Goal: Information Seeking & Learning: Check status

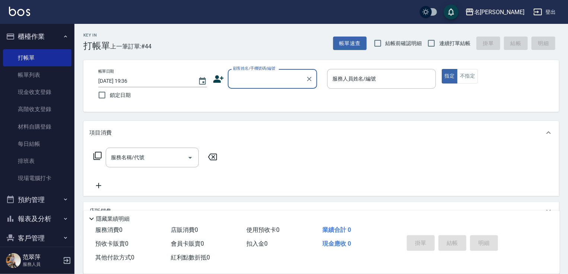
click at [33, 214] on button "報表及分析" at bounding box center [37, 218] width 69 height 19
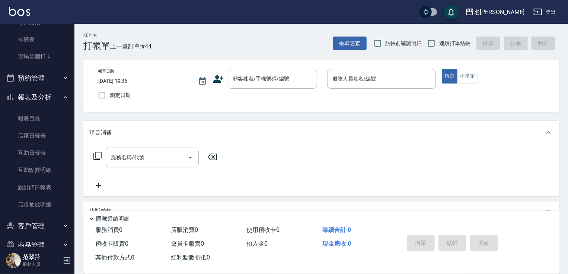
scroll to position [131, 0]
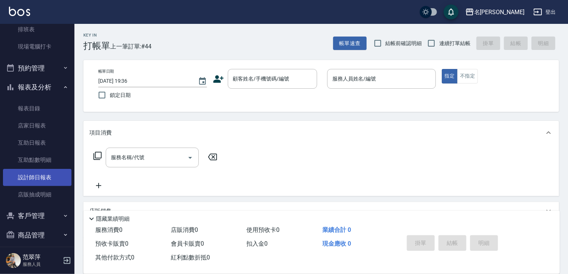
click at [40, 179] on link "設計師日報表" at bounding box center [37, 177] width 69 height 17
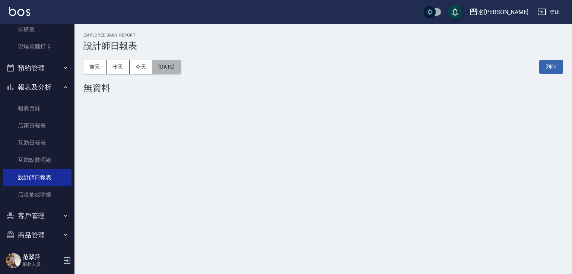
click at [181, 70] on button "[DATE]" at bounding box center [166, 67] width 28 height 14
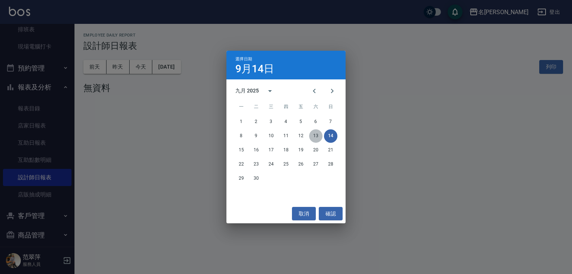
click at [318, 136] on button "13" at bounding box center [315, 135] width 13 height 13
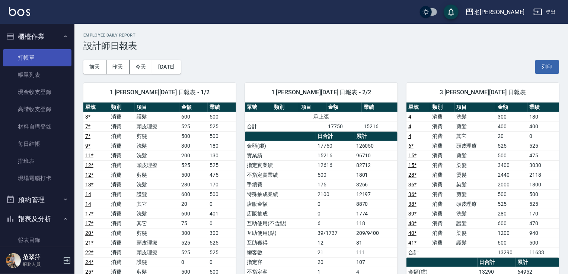
click at [29, 55] on link "打帳單" at bounding box center [37, 57] width 69 height 17
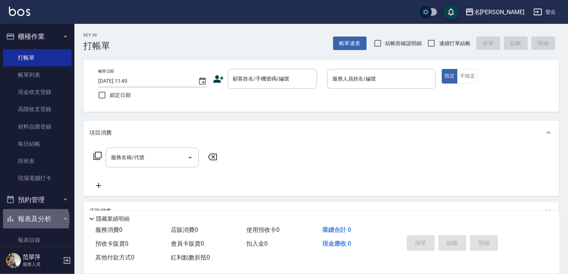
click at [34, 219] on button "報表及分析" at bounding box center [37, 218] width 69 height 19
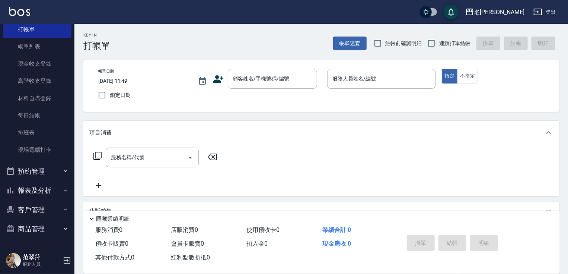
click at [39, 189] on button "報表及分析" at bounding box center [37, 190] width 69 height 19
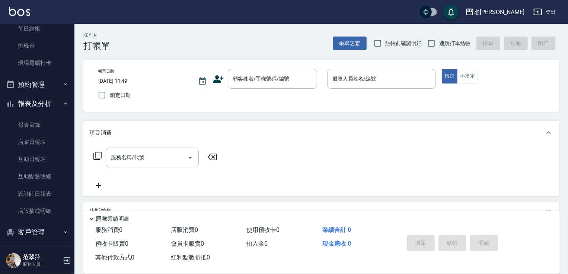
scroll to position [125, 0]
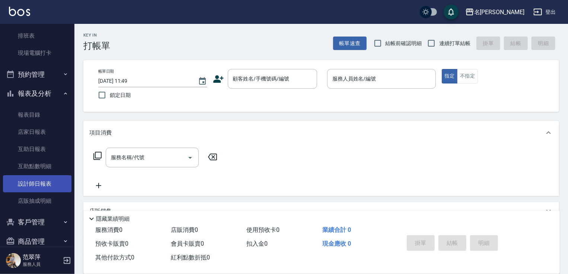
click at [45, 179] on link "設計師日報表" at bounding box center [37, 183] width 69 height 17
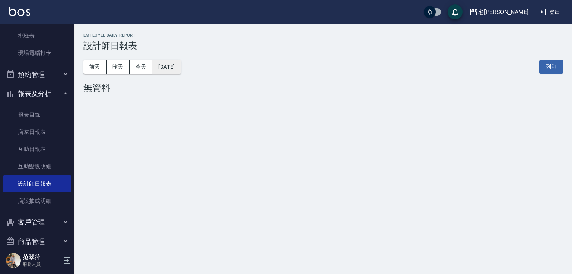
click at [181, 66] on button "[DATE]" at bounding box center [166, 67] width 28 height 14
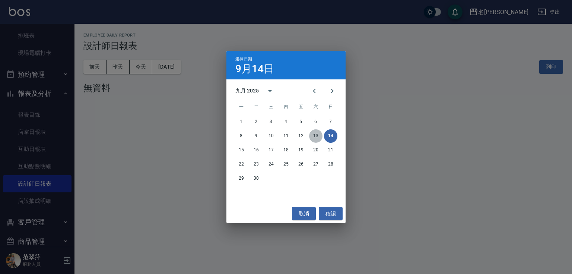
click at [319, 139] on button "13" at bounding box center [315, 135] width 13 height 13
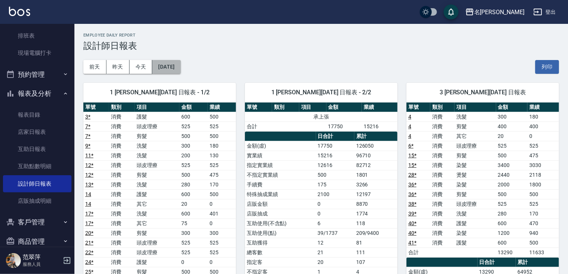
click at [174, 66] on button "[DATE]" at bounding box center [166, 67] width 28 height 14
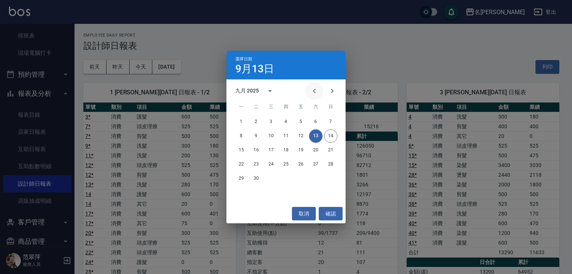
click at [313, 90] on icon "Previous month" at bounding box center [314, 90] width 9 height 9
click at [272, 149] on button "13" at bounding box center [270, 149] width 13 height 13
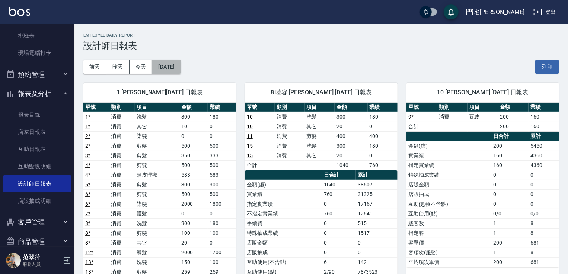
click at [181, 67] on button "[DATE]" at bounding box center [166, 67] width 28 height 14
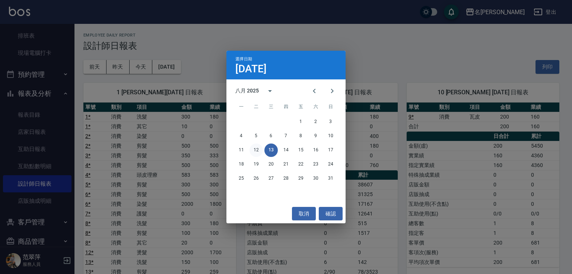
click at [255, 149] on button "12" at bounding box center [255, 149] width 13 height 13
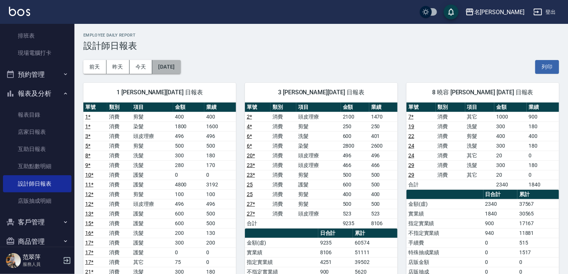
click at [179, 65] on button "[DATE]" at bounding box center [166, 67] width 28 height 14
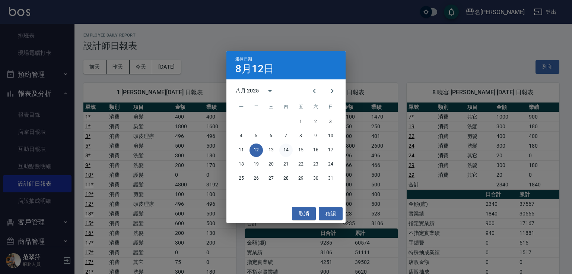
click at [286, 151] on button "14" at bounding box center [285, 149] width 13 height 13
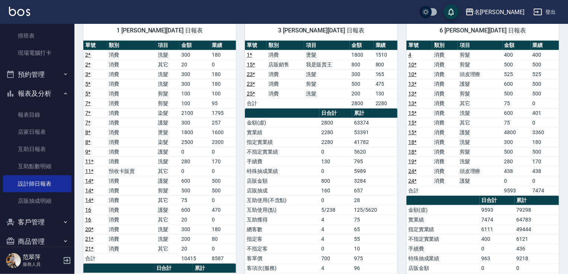
scroll to position [26, 0]
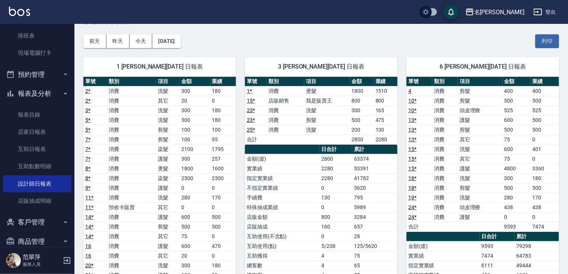
click at [70, 50] on nav "櫃檯作業 打帳單 帳單列表 現金收支登錄 高階收支登錄 材料自購登錄 每日結帳 排班表 現場電腦打卡 預約管理 預約管理 單日預約紀錄 單週預約紀錄 報表及分…" at bounding box center [37, 135] width 74 height 223
click at [70, 51] on nav "櫃檯作業 打帳單 帳單列表 現金收支登錄 高階收支登錄 材料自購登錄 每日結帳 排班表 現場電腦打卡 預約管理 預約管理 單日預約紀錄 單週預約紀錄 報表及分…" at bounding box center [37, 135] width 74 height 223
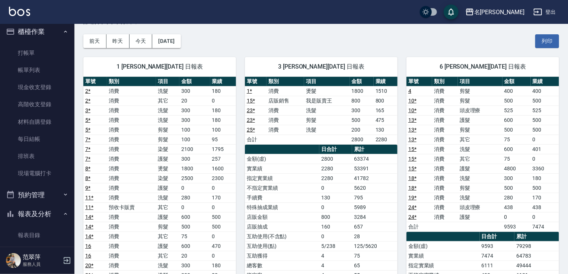
scroll to position [0, 0]
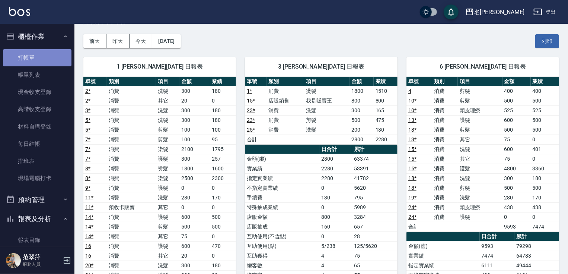
click at [42, 57] on link "打帳單" at bounding box center [37, 57] width 69 height 17
